Goal: Information Seeking & Learning: Learn about a topic

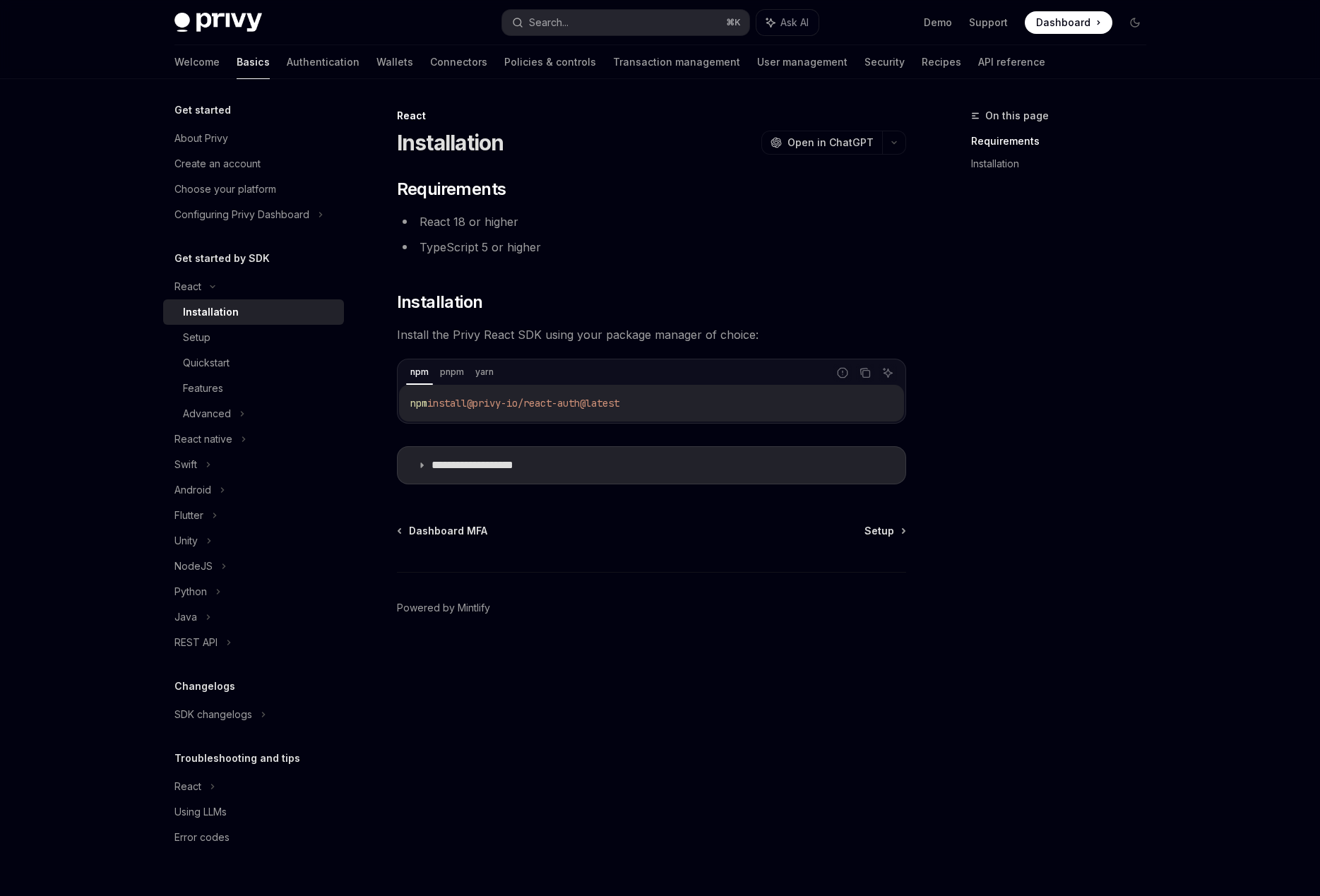
click at [620, 409] on span "@privy-io/react-auth@latest" at bounding box center [543, 402] width 153 height 13
drag, startPoint x: 640, startPoint y: 403, endPoint x: 315, endPoint y: 407, distance: 325.0
click at [315, 407] on div "**********" at bounding box center [661, 487] width 1040 height 817
click at [570, 410] on div "npm install @privy-io/react-auth@latest" at bounding box center [652, 403] width 505 height 37
click at [648, 404] on code "npm install @privy-io/react-auth@latest" at bounding box center [651, 403] width 482 height 17
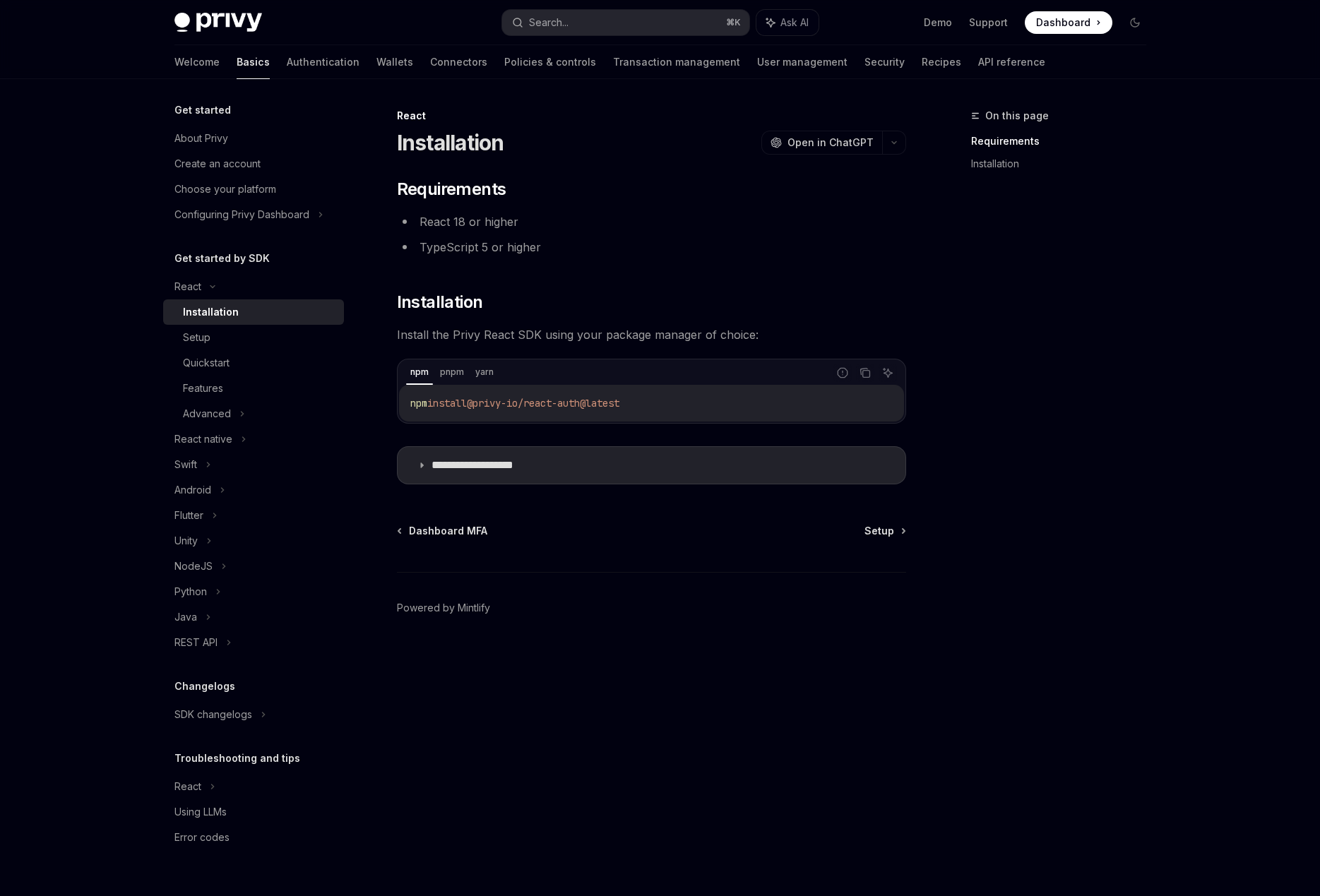
drag, startPoint x: 640, startPoint y: 401, endPoint x: 400, endPoint y: 406, distance: 240.1
click at [400, 406] on div "npm install @privy-io/react-auth@latest" at bounding box center [652, 403] width 505 height 37
copy span "npm install @privy-io/react-auth@latest"
click at [479, 471] on p "**********" at bounding box center [490, 465] width 116 height 14
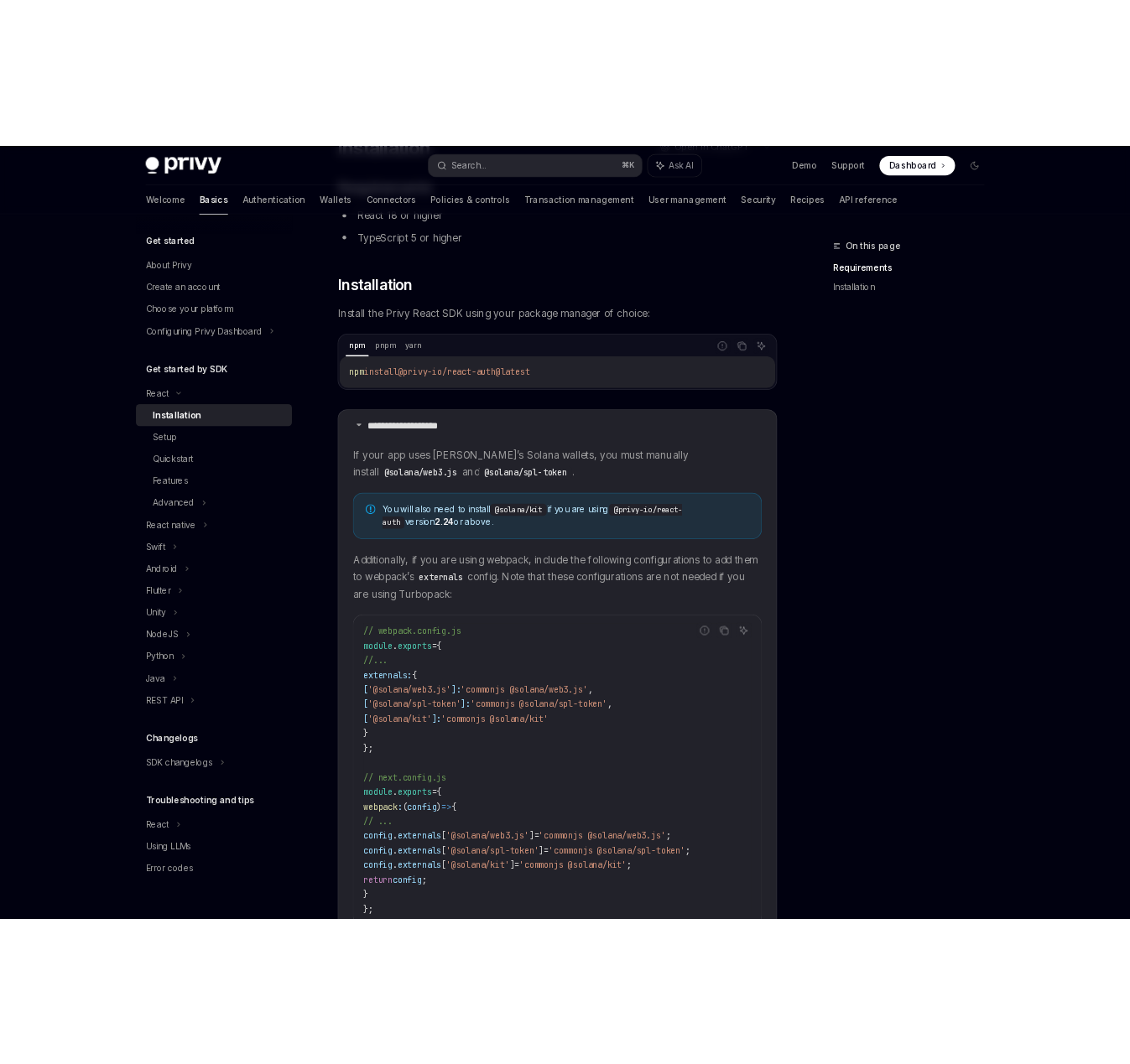
scroll to position [186, 0]
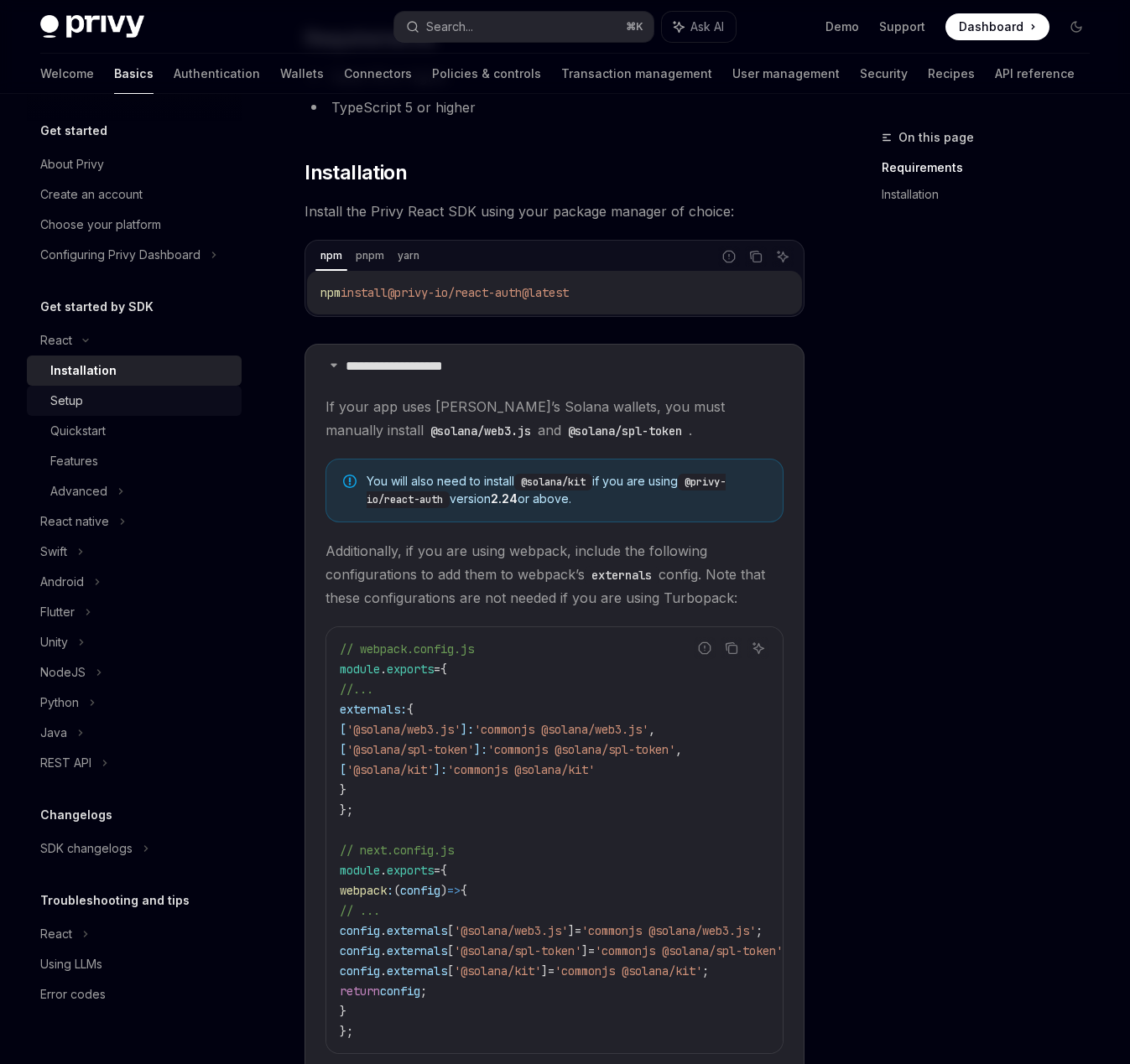
click at [133, 395] on div "Setup" at bounding box center [141, 401] width 181 height 20
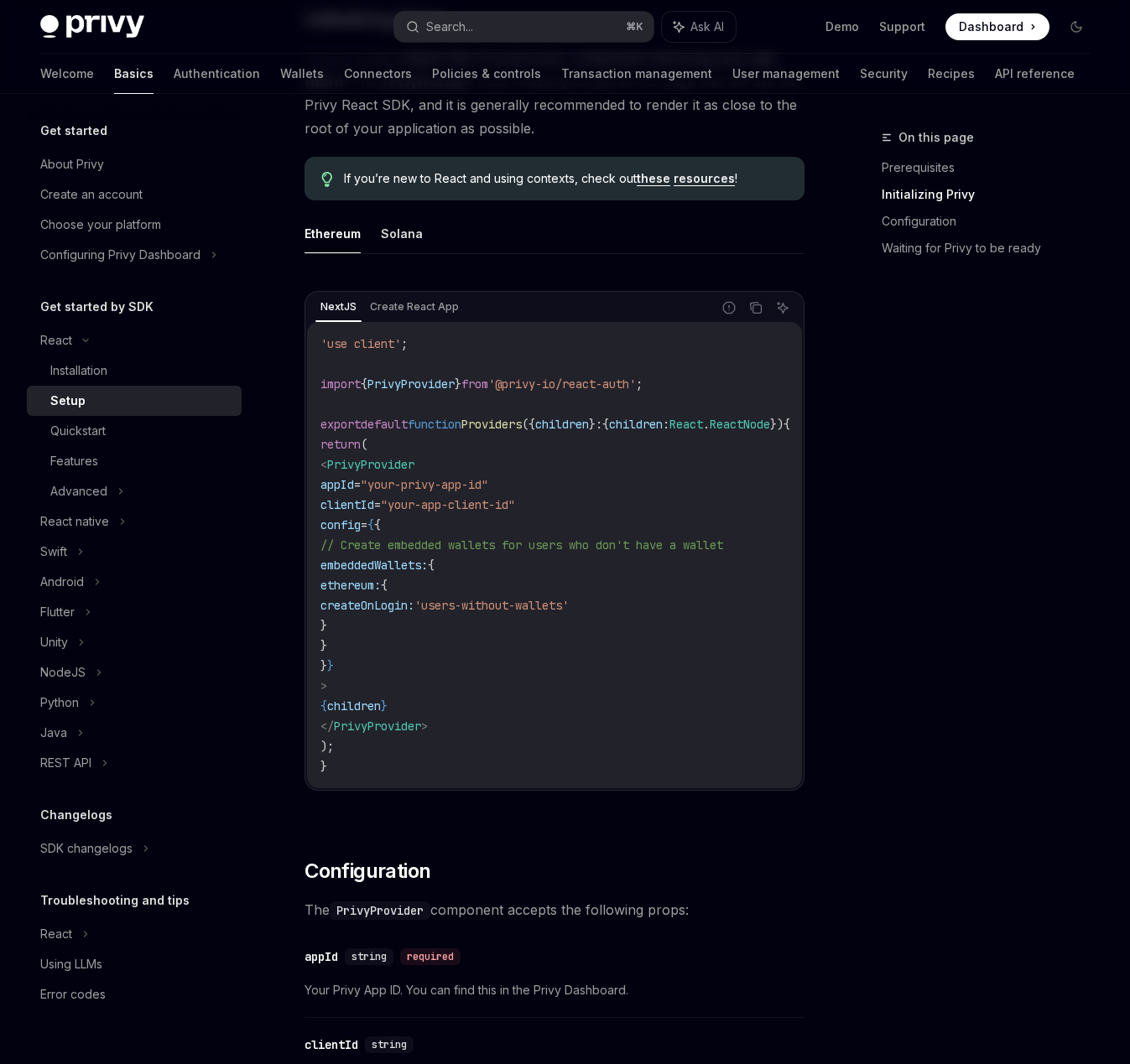
scroll to position [414, 0]
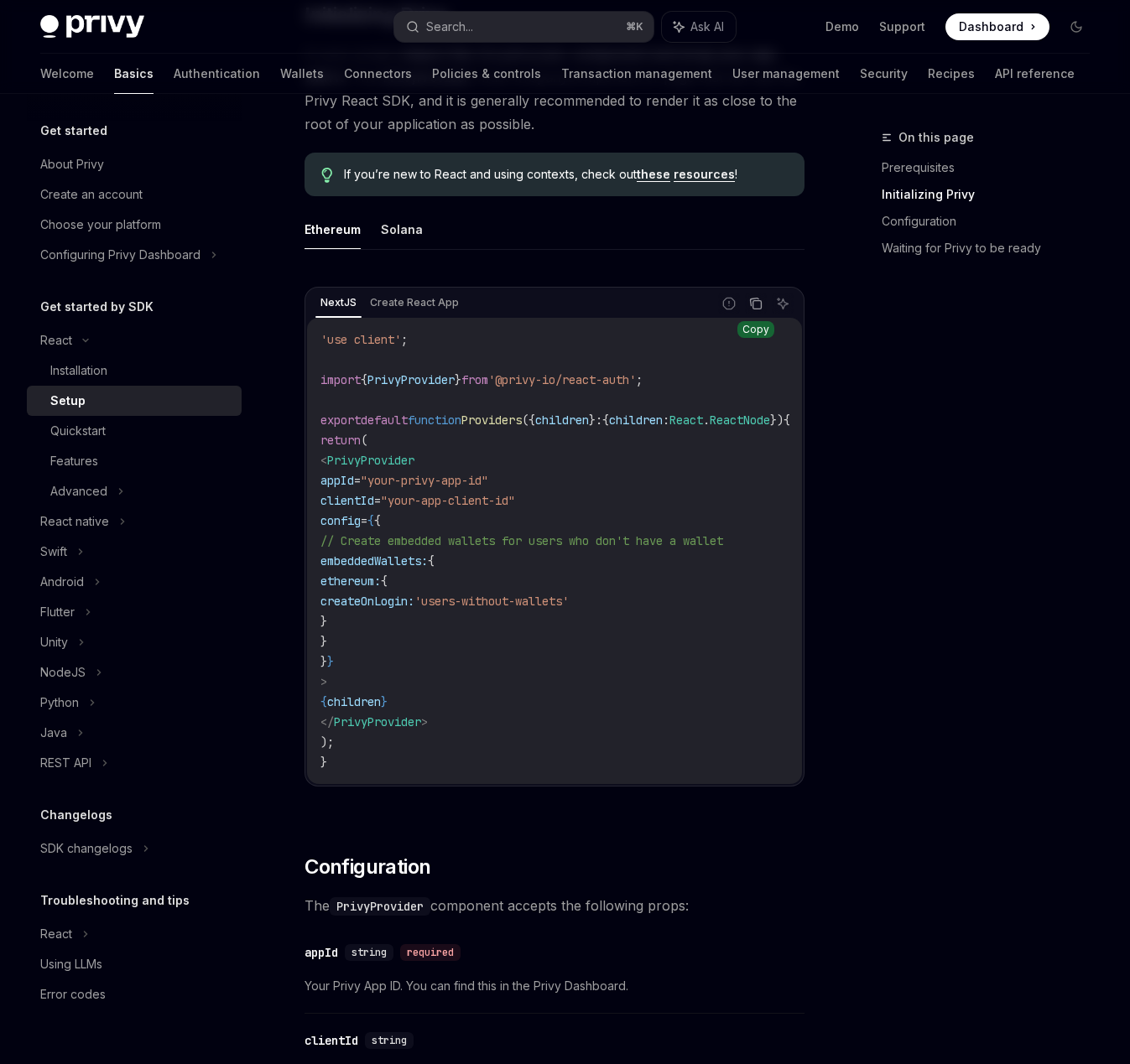
click at [754, 306] on icon "Copy the contents from the code block" at bounding box center [755, 303] width 13 height 13
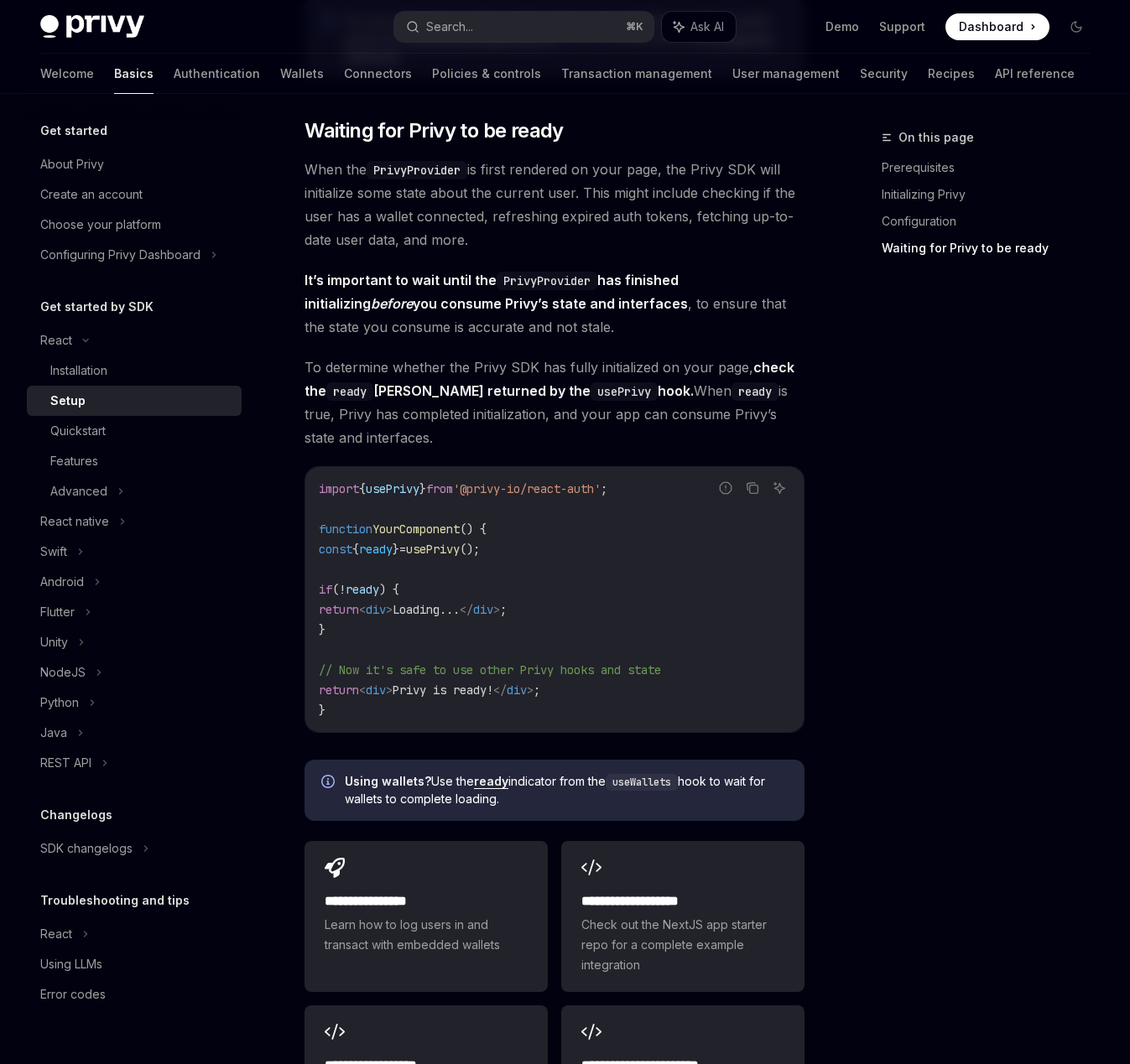
scroll to position [1966, 0]
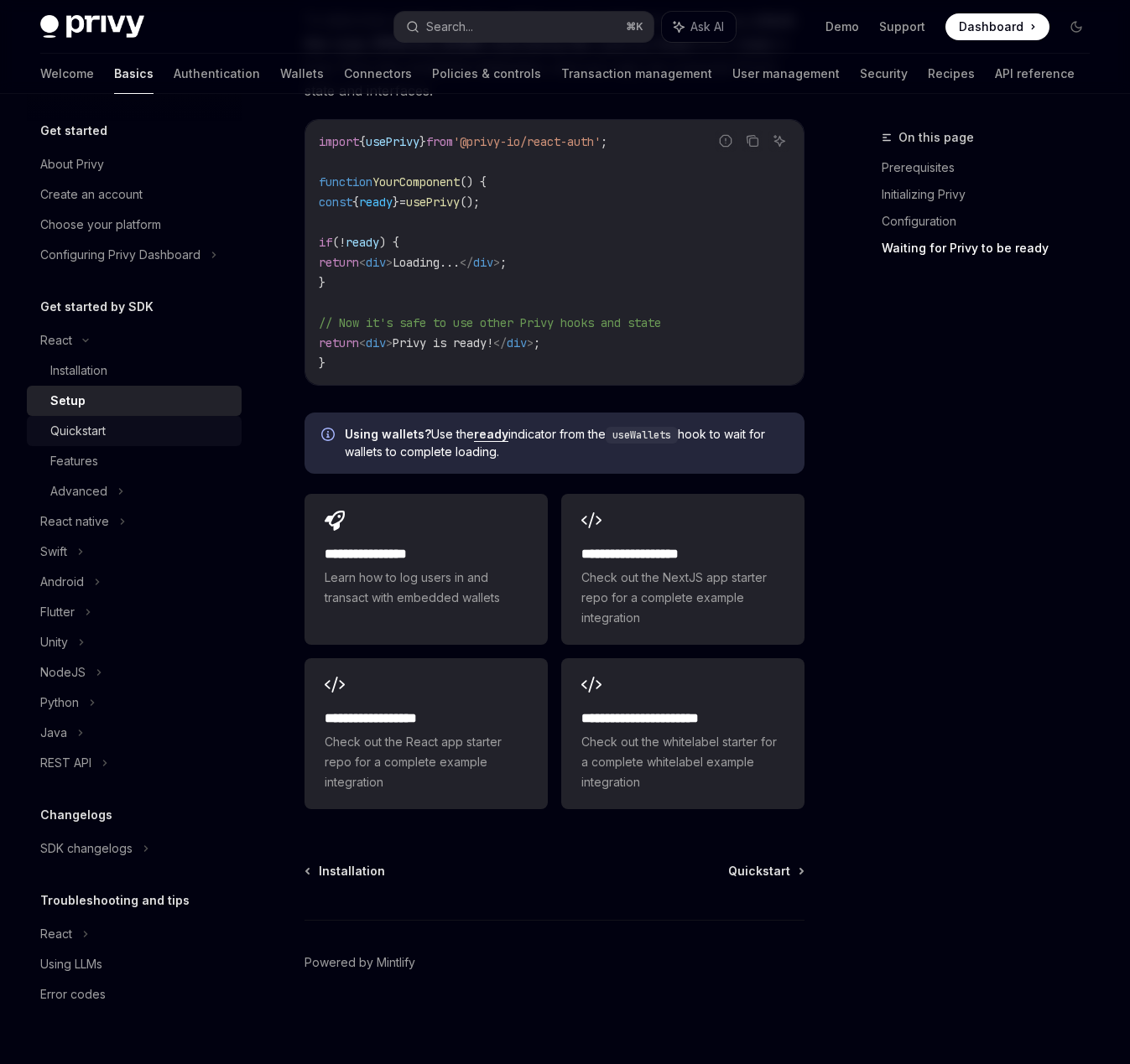
click at [153, 418] on link "Quickstart" at bounding box center [134, 431] width 215 height 30
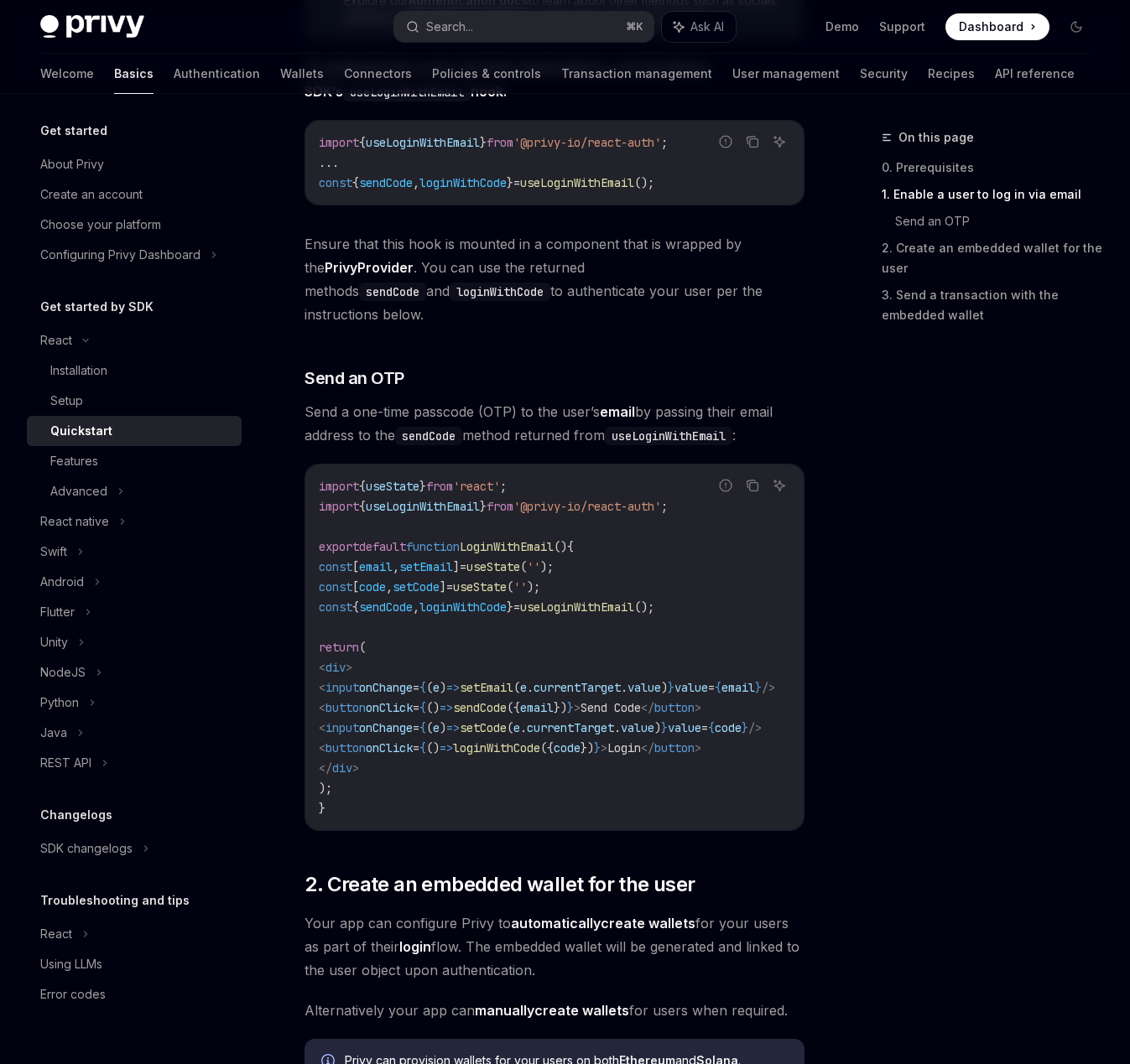
scroll to position [466, 0]
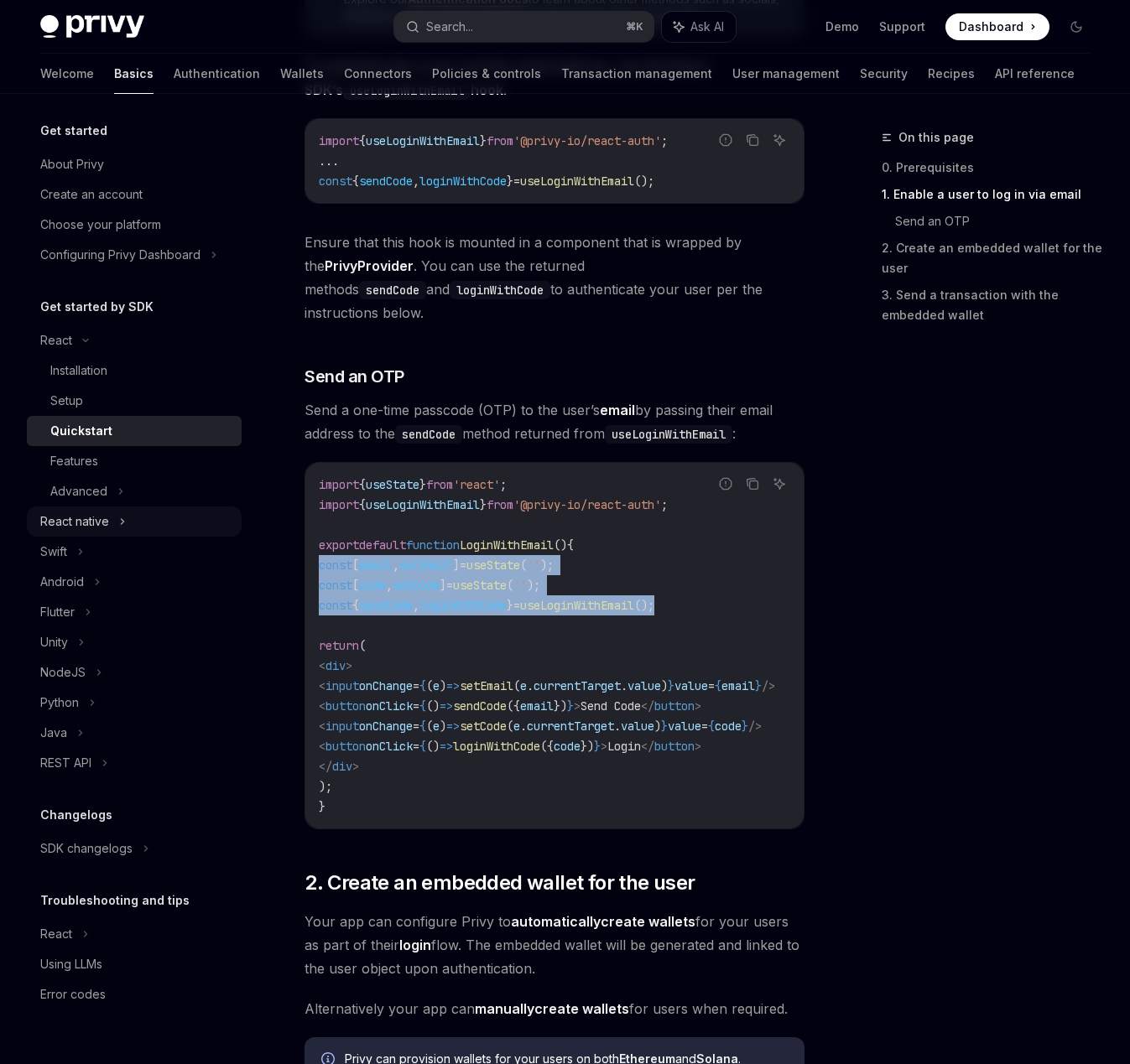
drag, startPoint x: 723, startPoint y: 586, endPoint x: 226, endPoint y: 532, distance: 499.9
click at [277, 545] on div "React Quickstart OpenAI Open in ChatGPT Learn how to authenticate users, create…" at bounding box center [397, 823] width 821 height 2322
copy code "const [ email , setEmail ] = useState ( '' ); const [ code , setCode ] = useSta…"
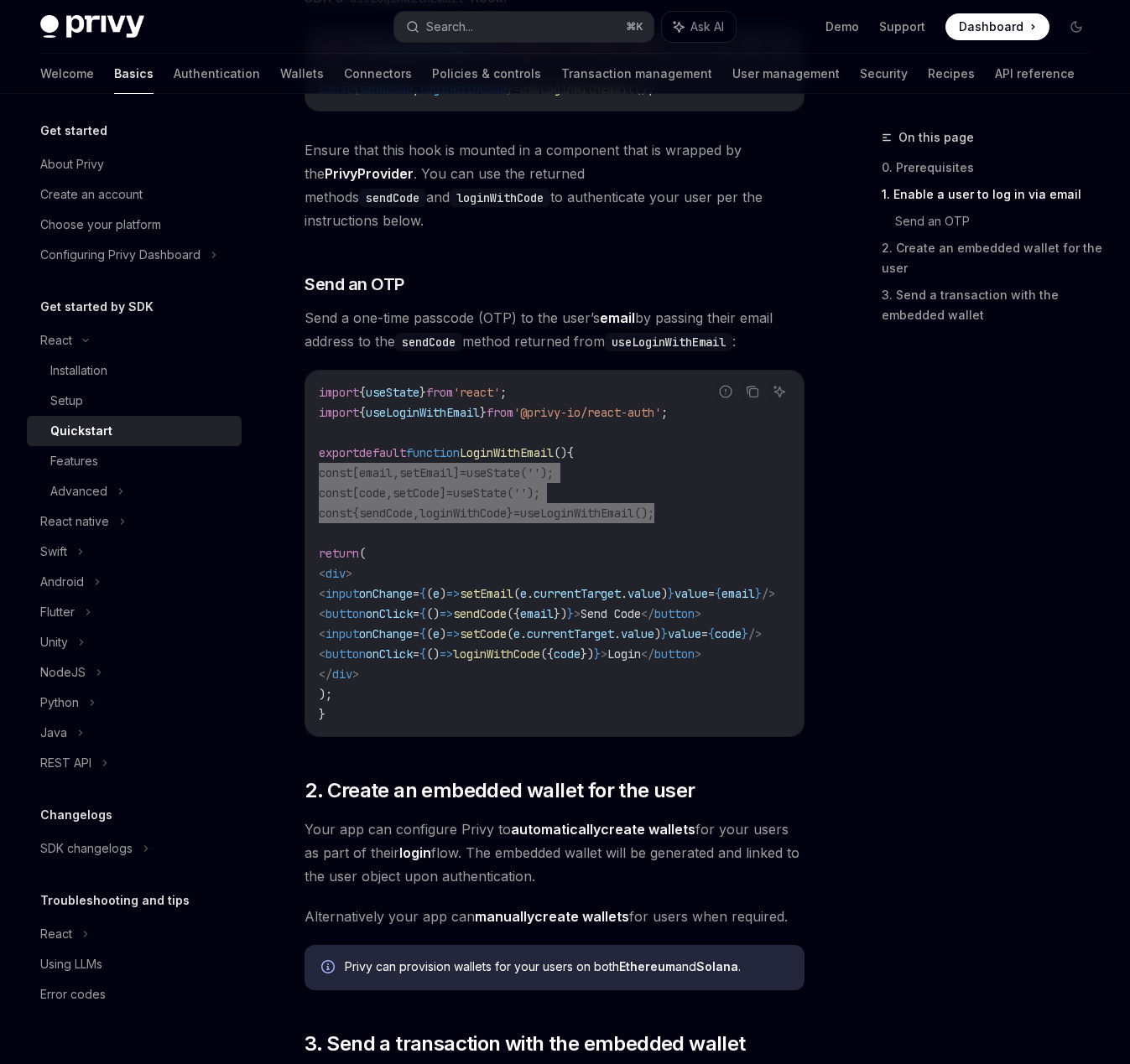
scroll to position [574, 0]
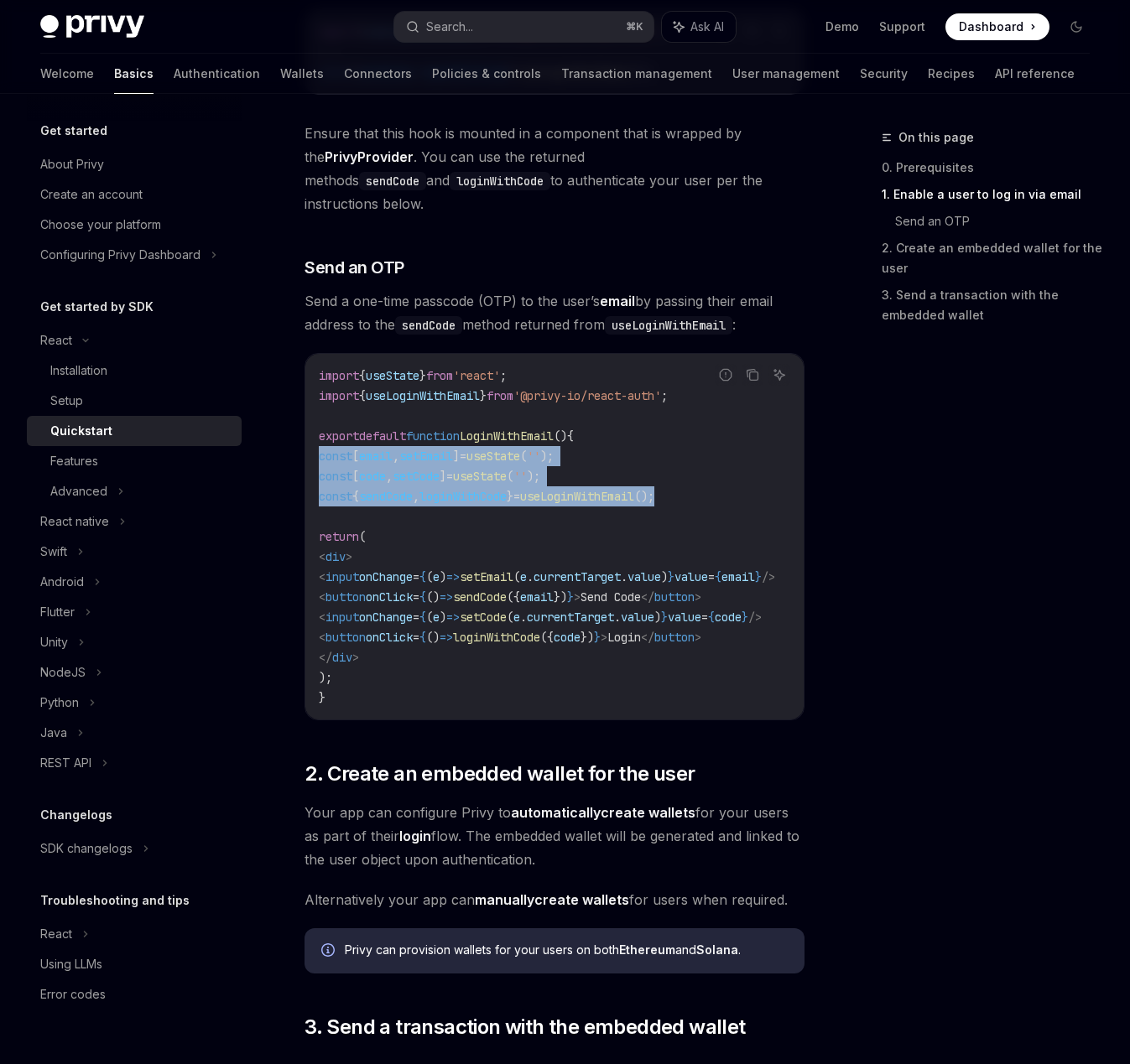
drag, startPoint x: 345, startPoint y: 534, endPoint x: 423, endPoint y: 627, distance: 121.4
click at [423, 632] on code "import { useState } from 'react' ; import { useLoginWithEmail } from '@privy-io…" at bounding box center [566, 536] width 497 height 342
copy code "< div > < input onChange = { ( e ) => setEmail ( e . currentTarget . value ) } …"
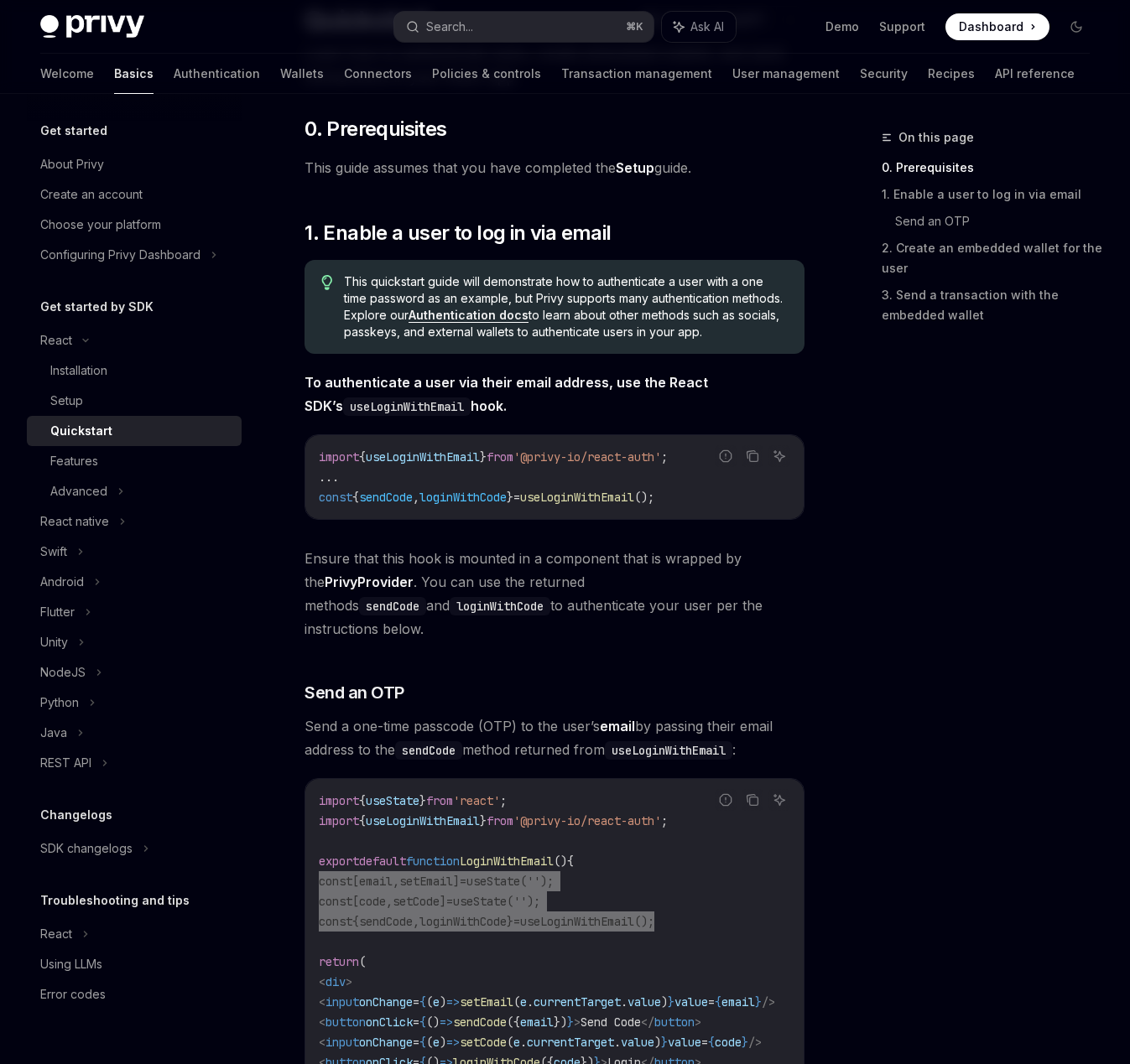
scroll to position [0, 0]
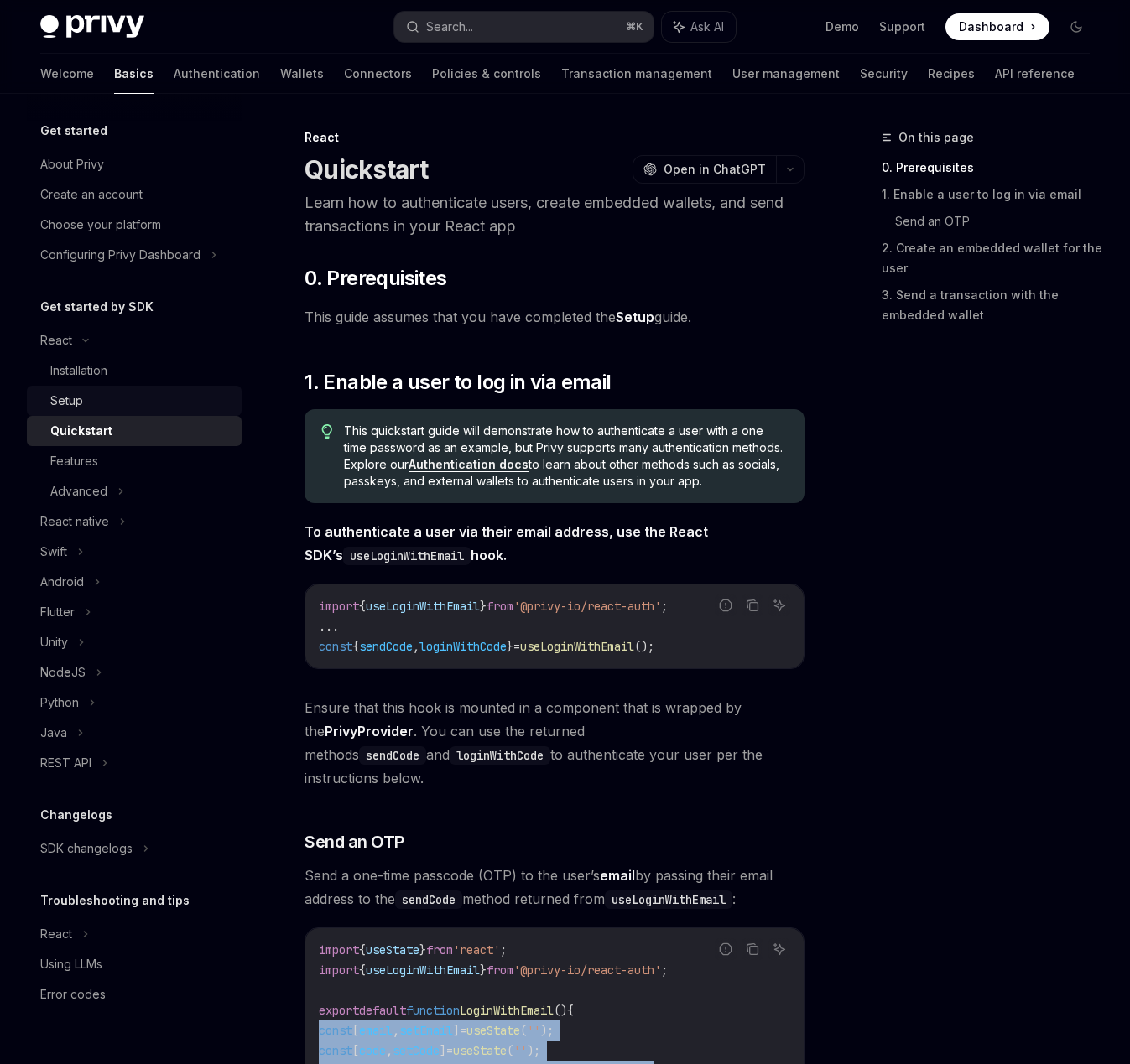
click at [136, 407] on div "Setup" at bounding box center [141, 401] width 181 height 20
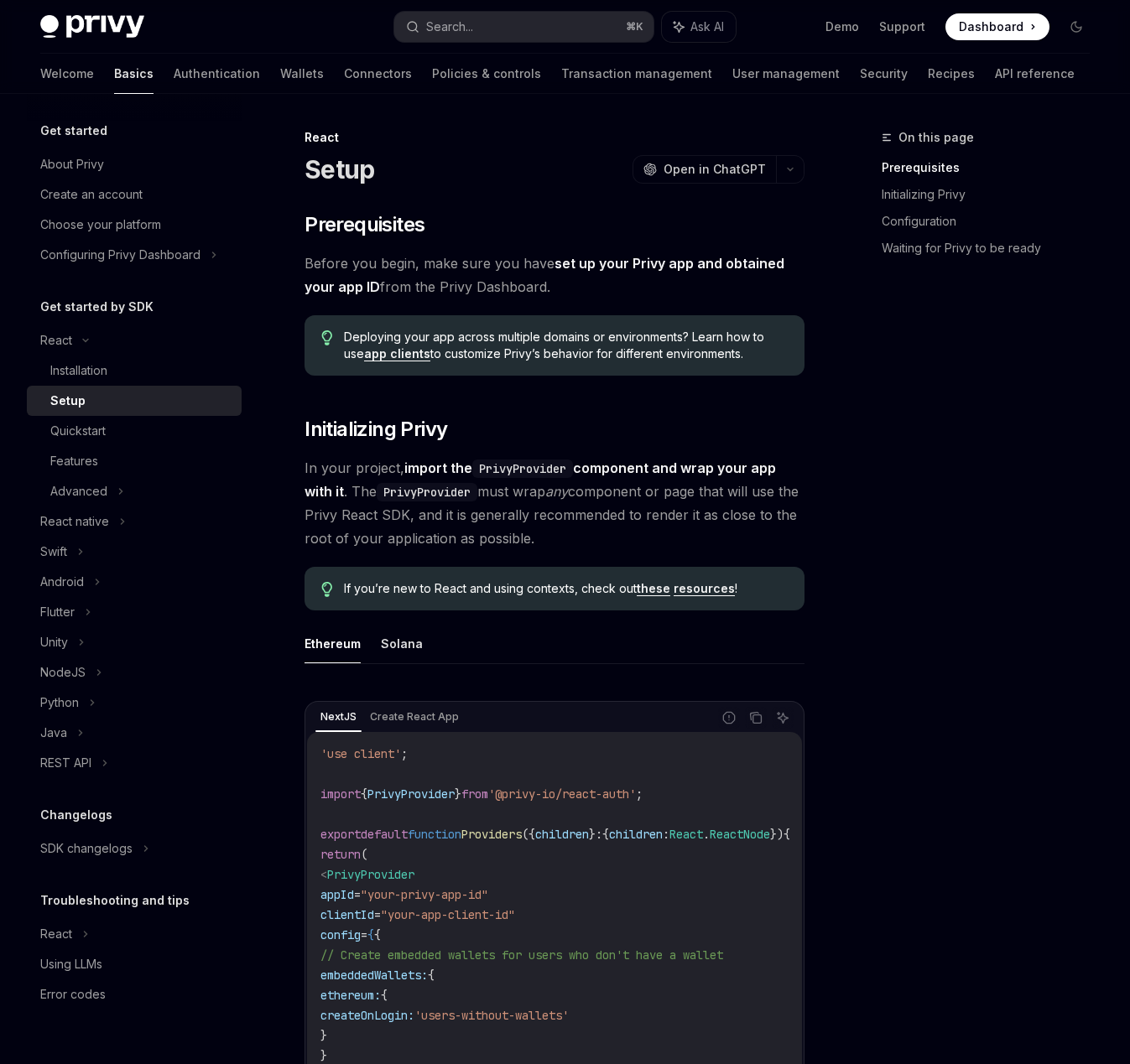
click at [134, 398] on div "Setup" at bounding box center [141, 401] width 181 height 20
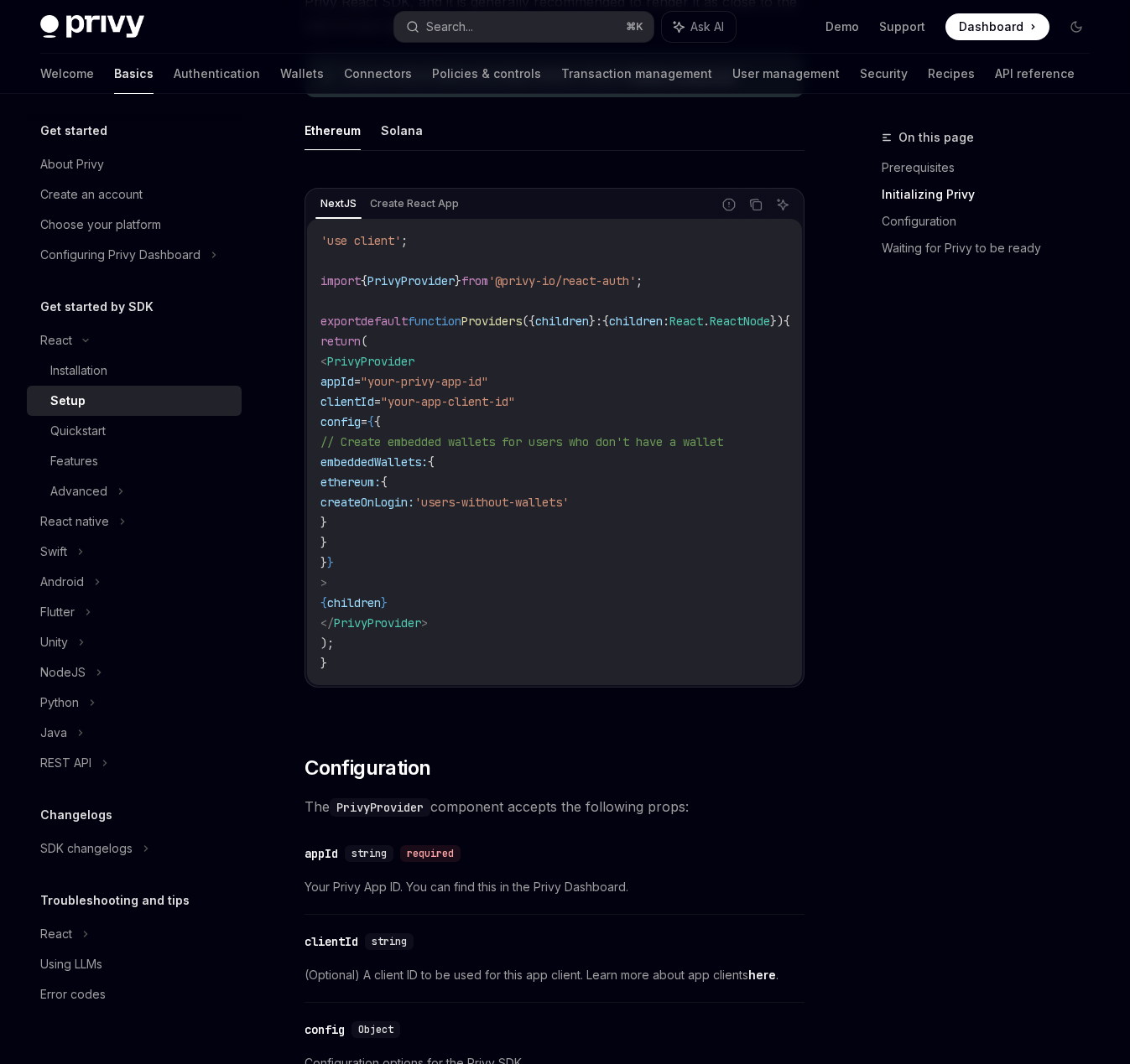
scroll to position [510, 0]
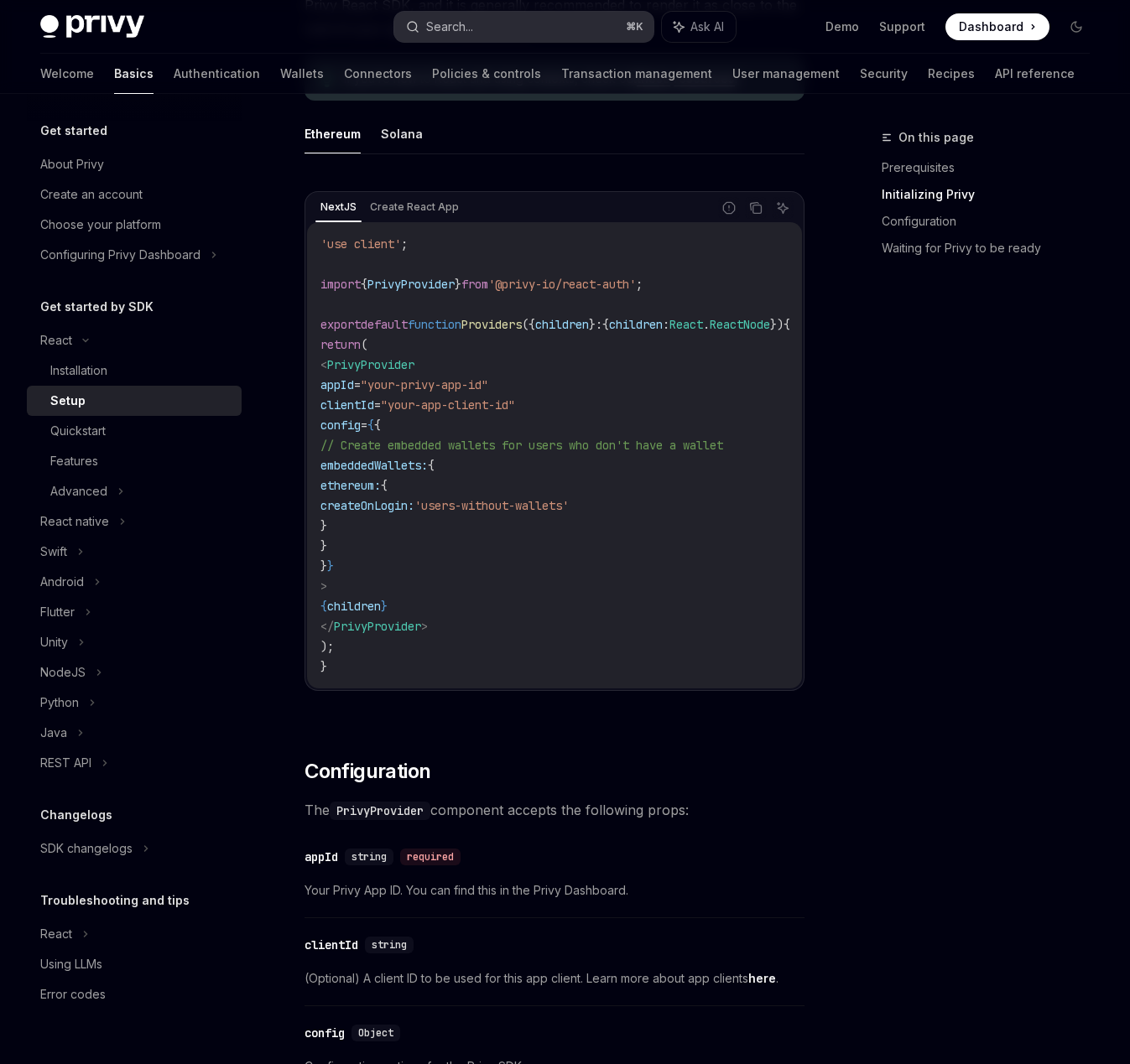
click at [514, 24] on button "Search... ⌘ K" at bounding box center [523, 27] width 258 height 30
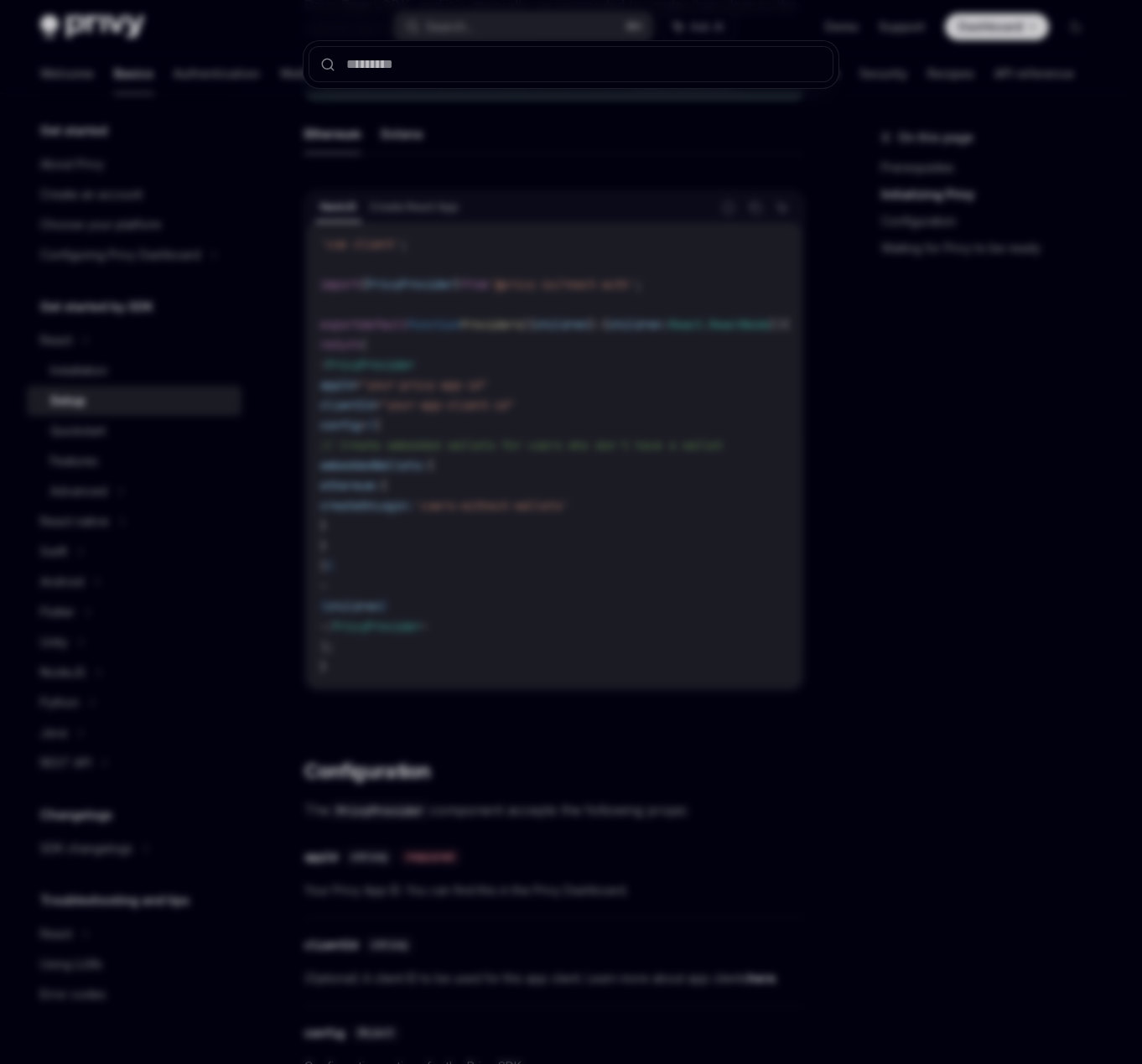
click at [455, 125] on div at bounding box center [571, 532] width 1142 height 1064
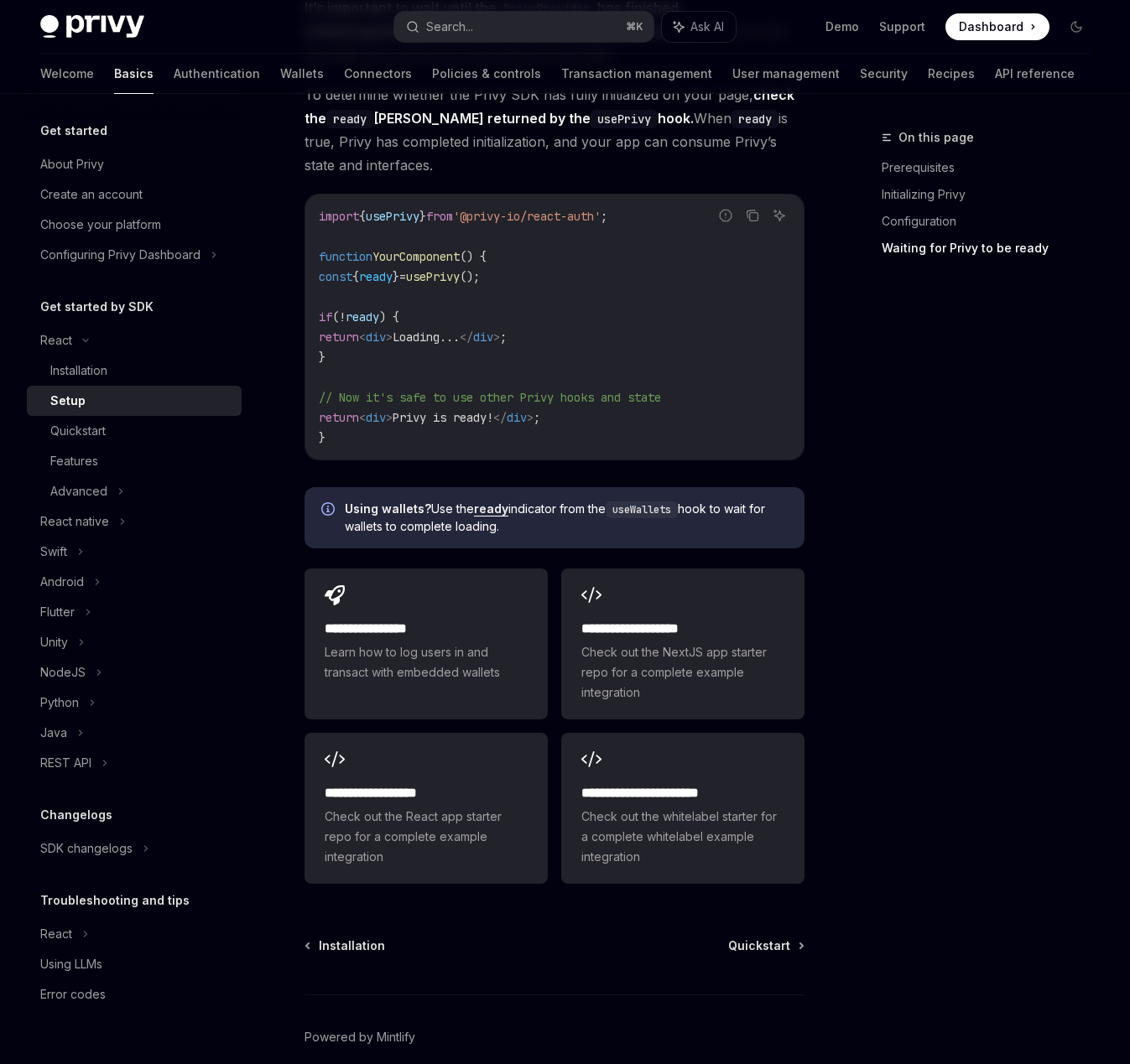
scroll to position [1892, 0]
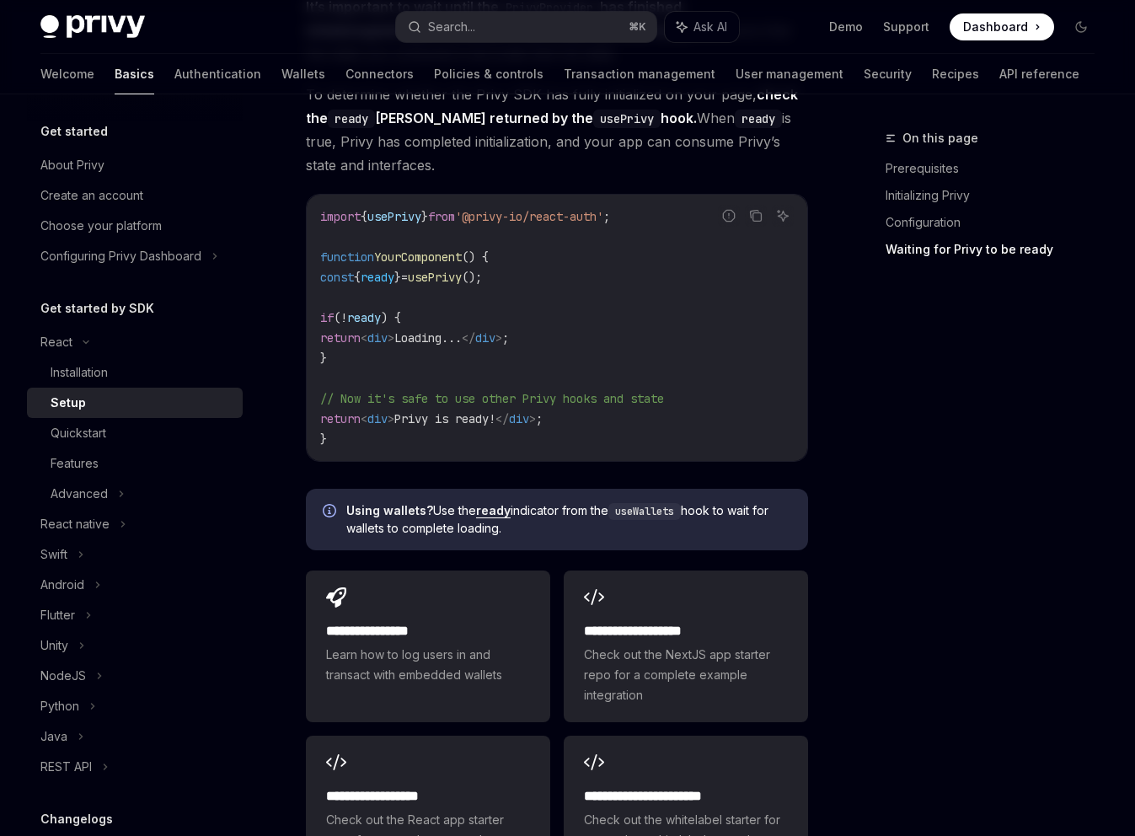
type textarea "*"
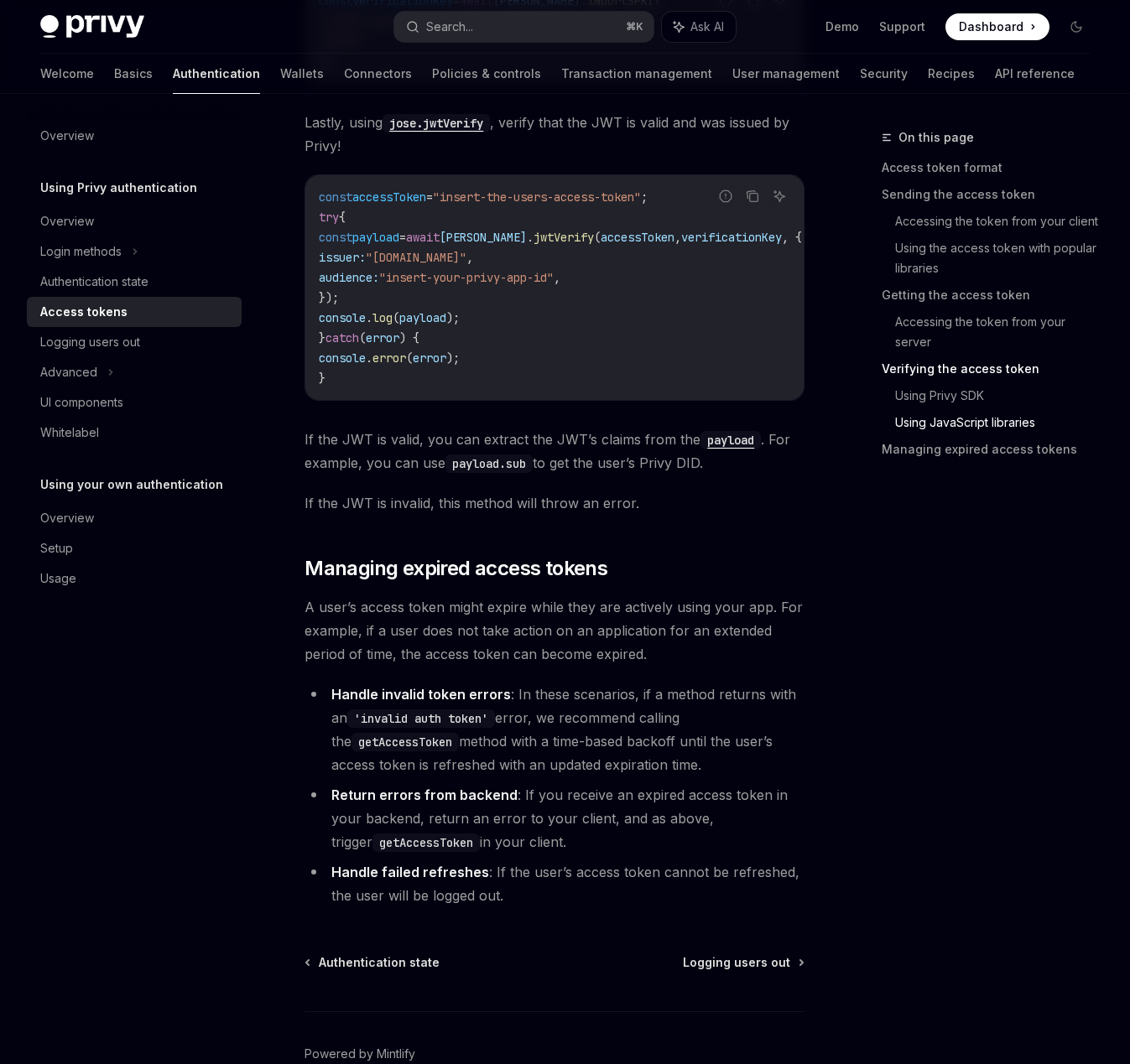
scroll to position [4329, 0]
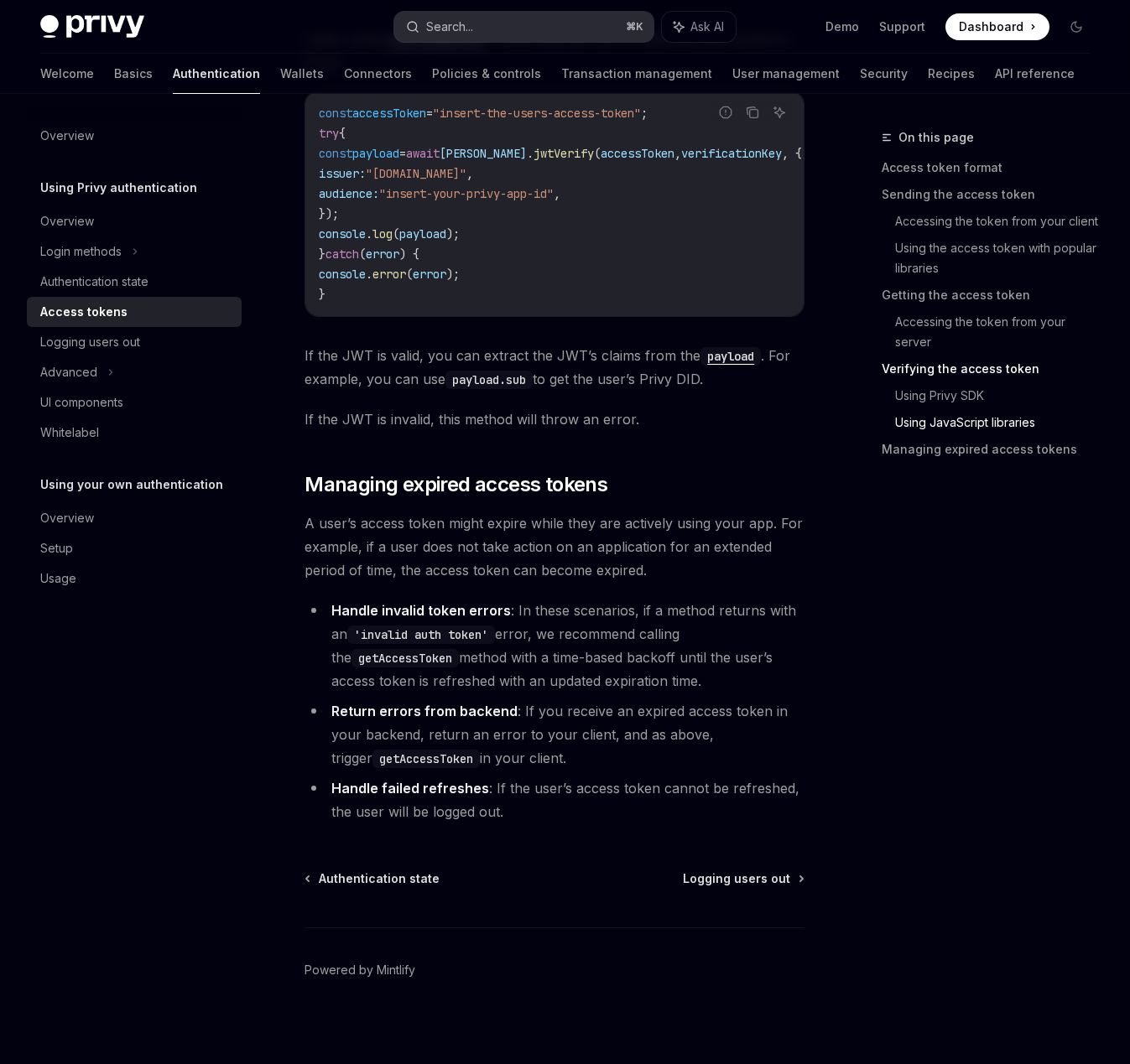
click at [514, 29] on button "Search... ⌘ K" at bounding box center [523, 27] width 258 height 30
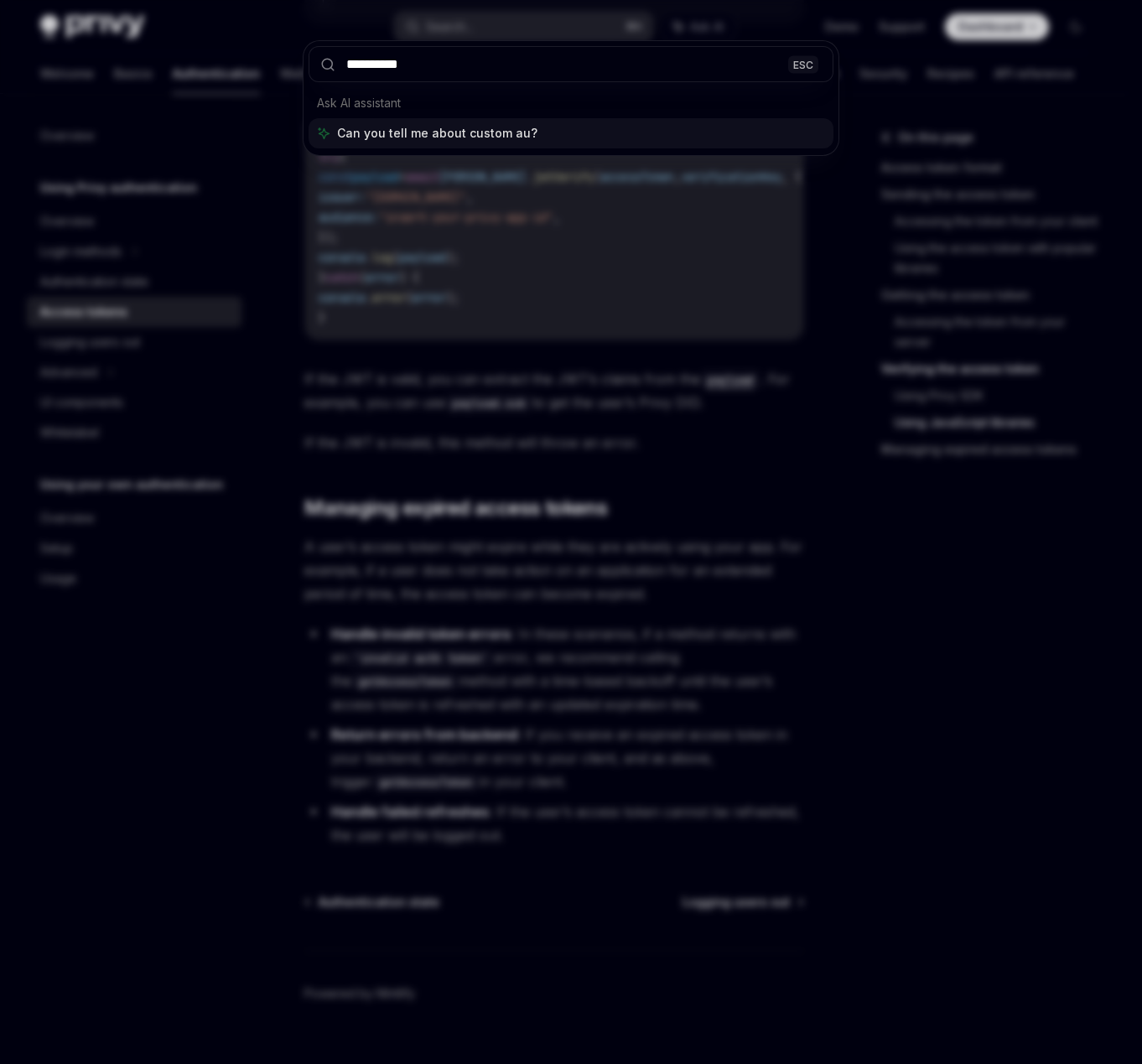
type input "**********"
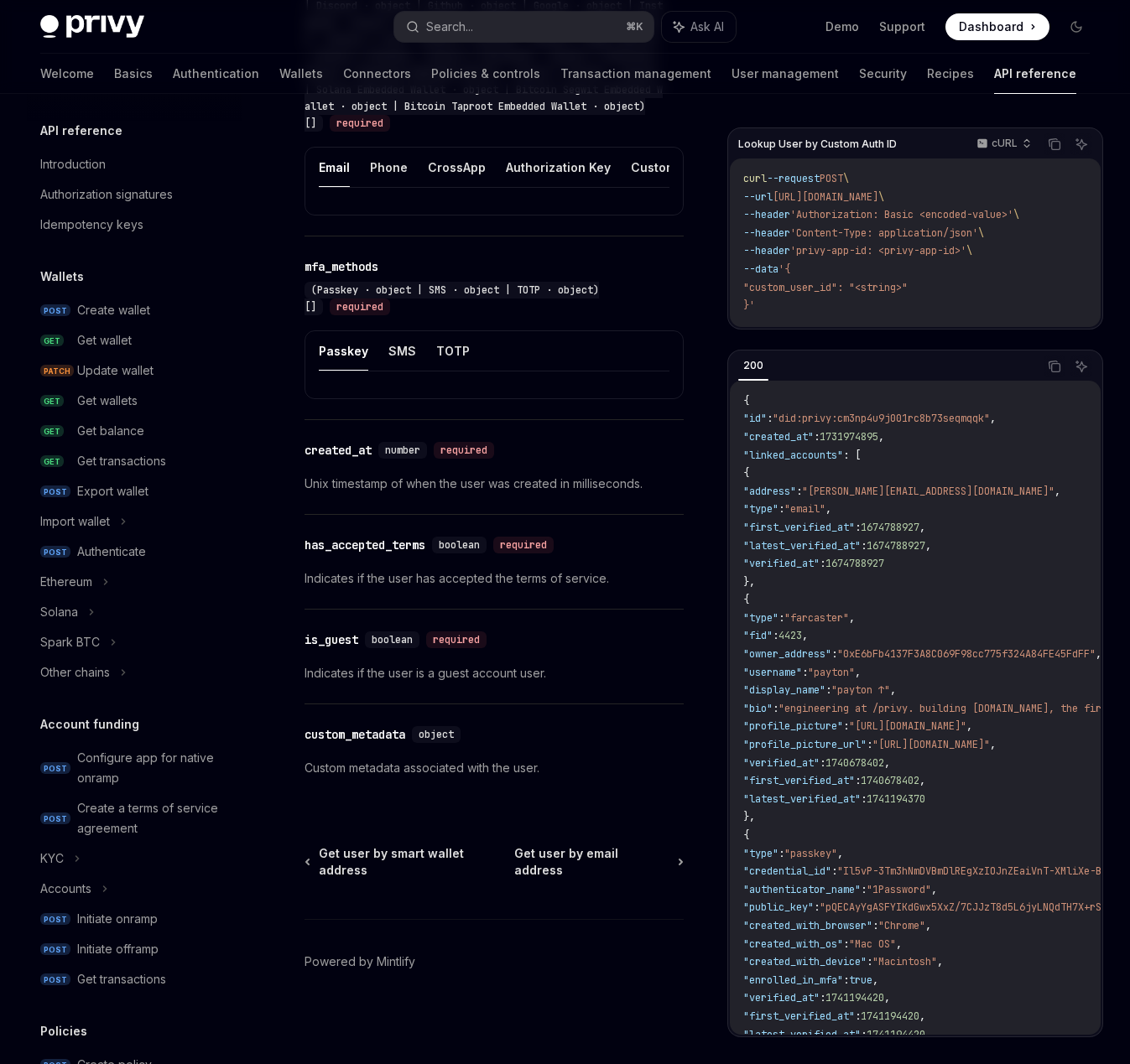
type textarea "*"
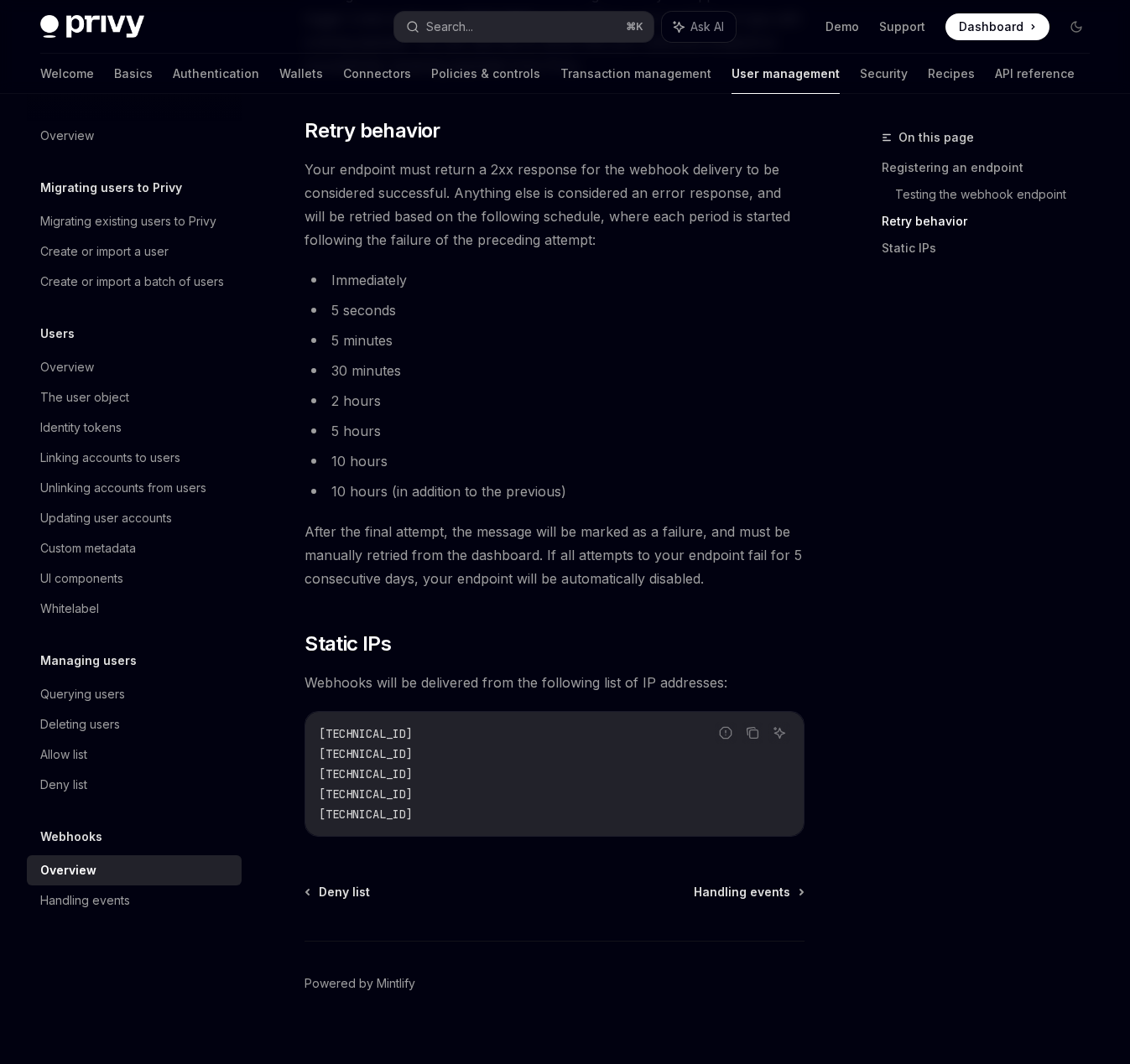
scroll to position [1902, 0]
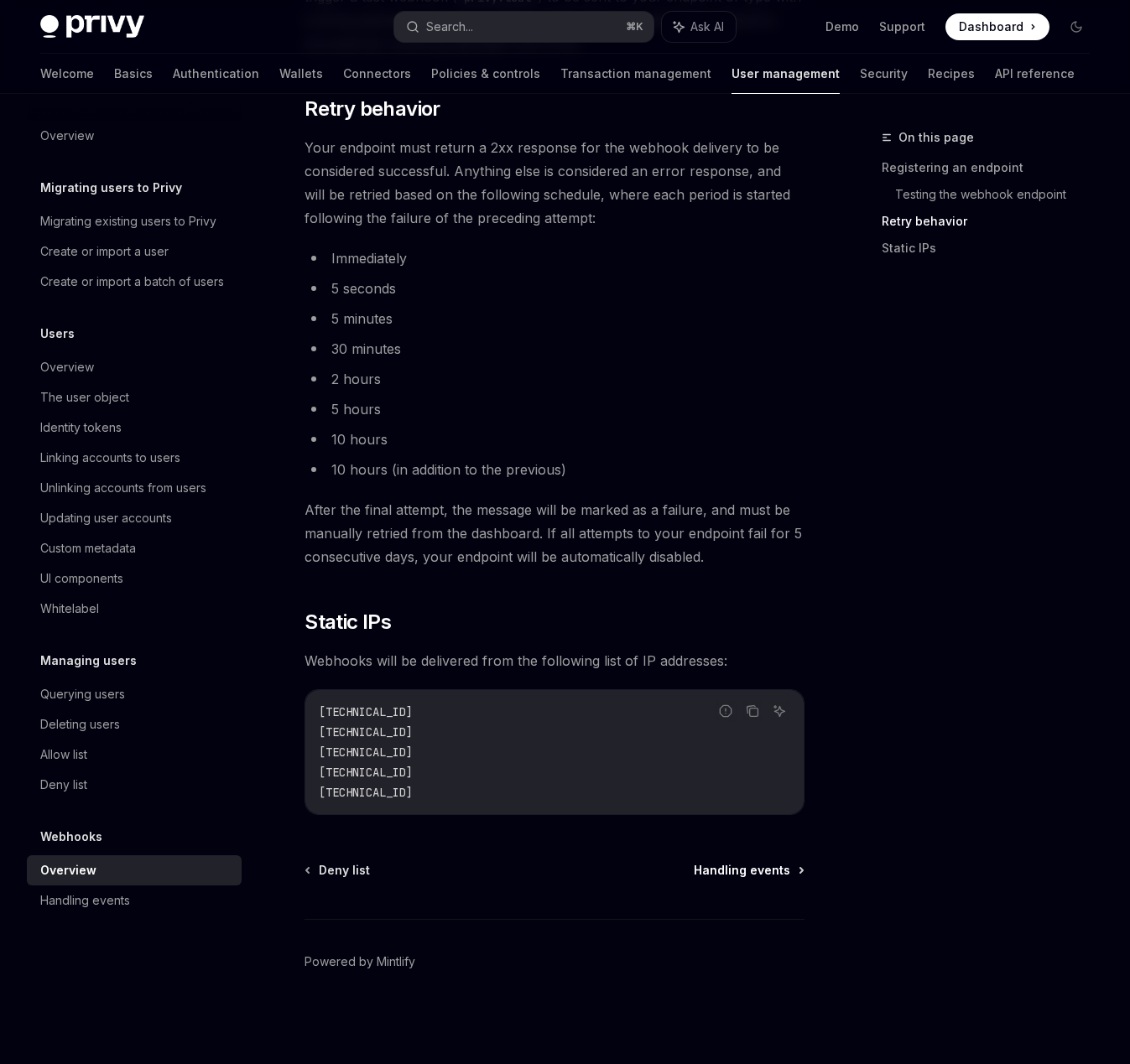
click at [762, 872] on span "Handling events" at bounding box center [742, 870] width 97 height 17
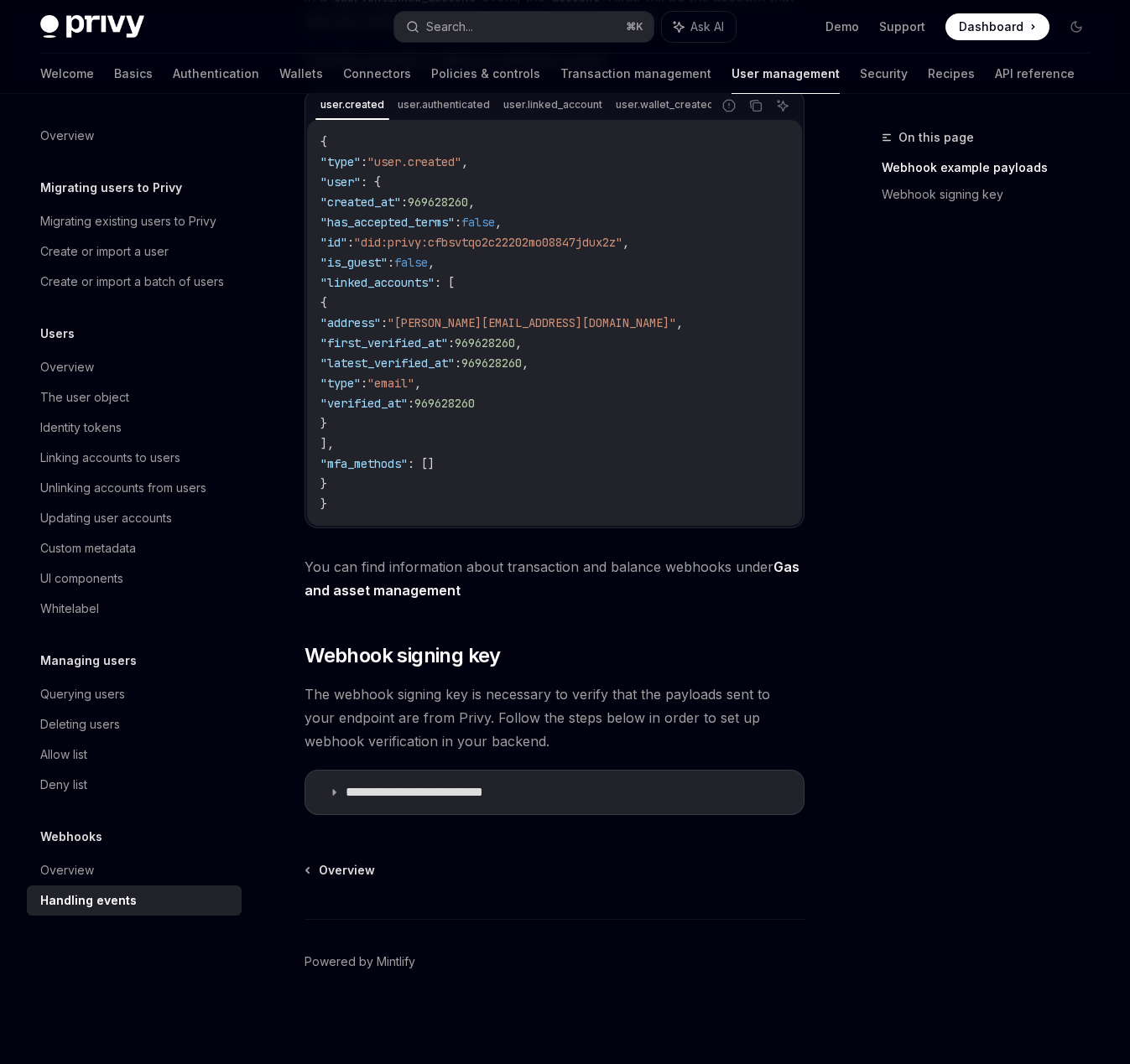
scroll to position [455, 0]
click at [139, 839] on div "Webhooks" at bounding box center [134, 837] width 215 height 20
click at [343, 873] on span "Overview" at bounding box center [346, 870] width 56 height 17
type textarea "*"
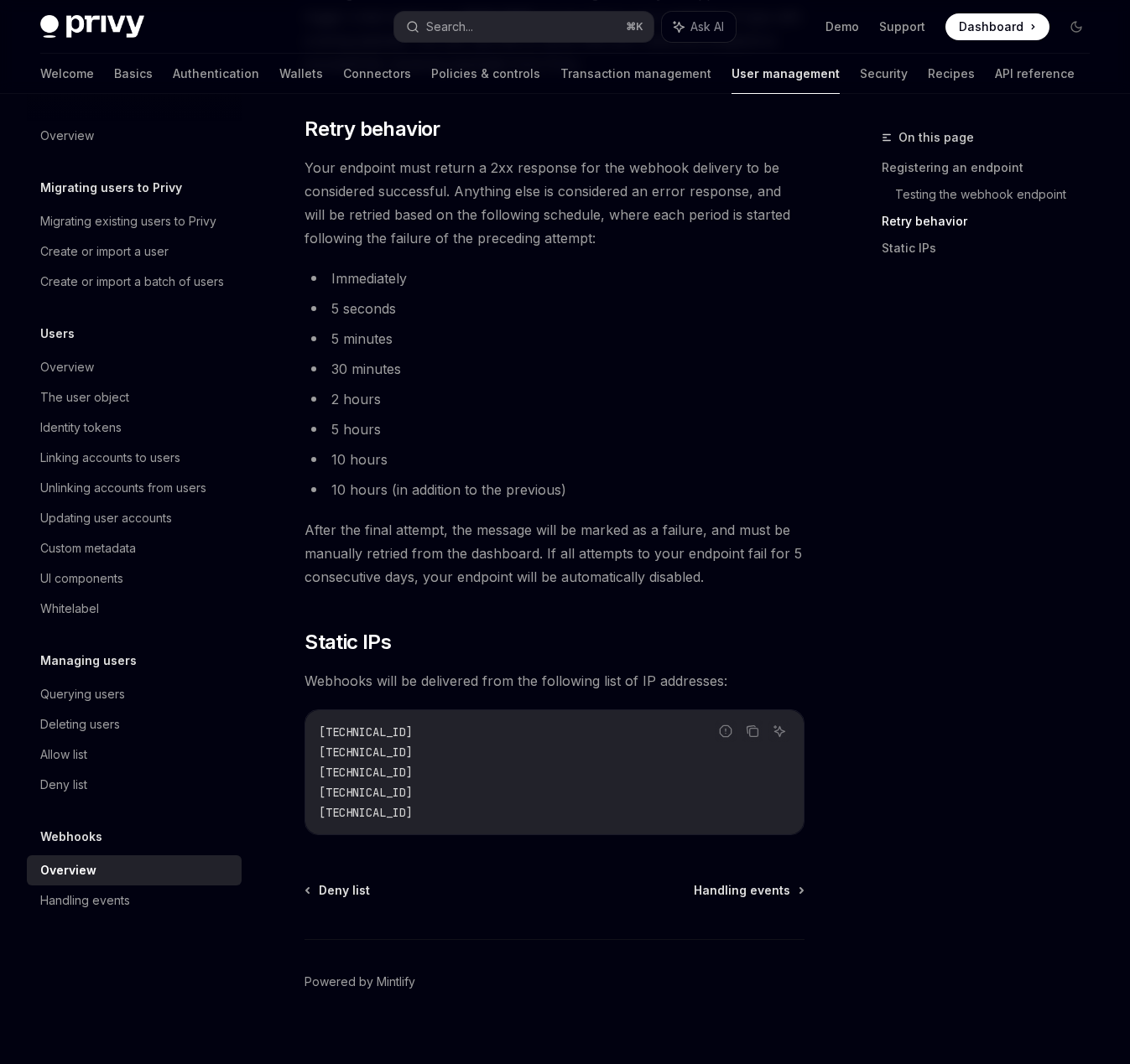
scroll to position [1902, 0]
